Goal: Transaction & Acquisition: Purchase product/service

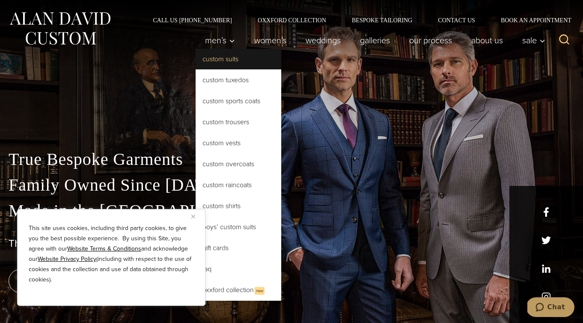
click at [220, 59] on link "Custom Suits" at bounding box center [239, 59] width 86 height 21
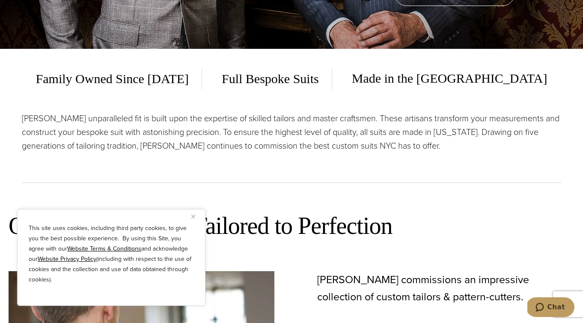
scroll to position [275, 0]
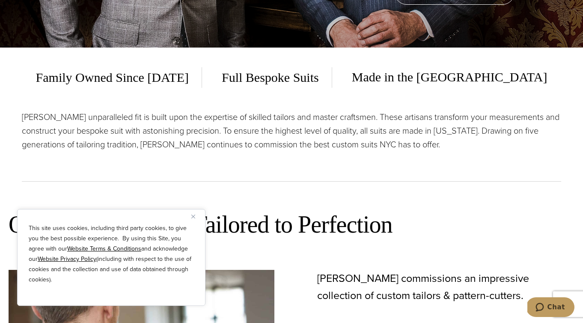
click at [190, 216] on div "This site uses cookies, including third party cookies, to give you the best pos…" at bounding box center [111, 257] width 188 height 97
click at [191, 215] on div "This site uses cookies, including third party cookies, to give you the best pos…" at bounding box center [111, 257] width 188 height 97
click at [195, 217] on img "Close" at bounding box center [193, 216] width 4 height 4
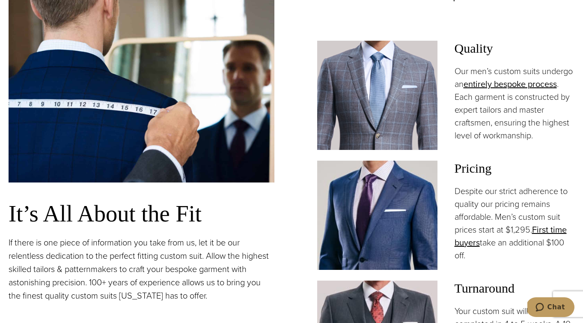
scroll to position [622, 0]
